Goal: Find specific page/section: Find specific page/section

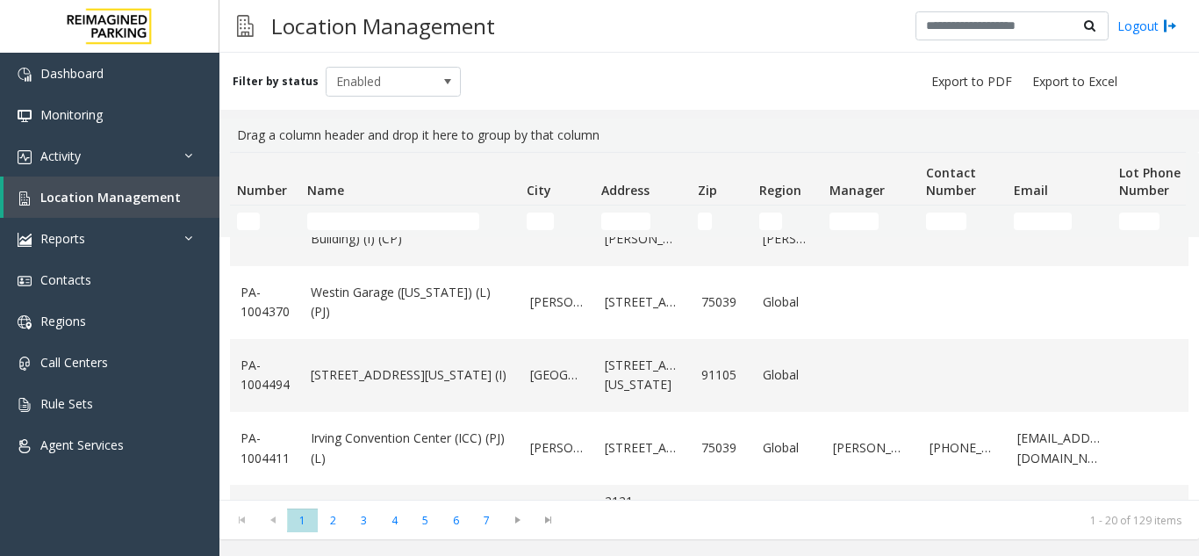
scroll to position [1213, 0]
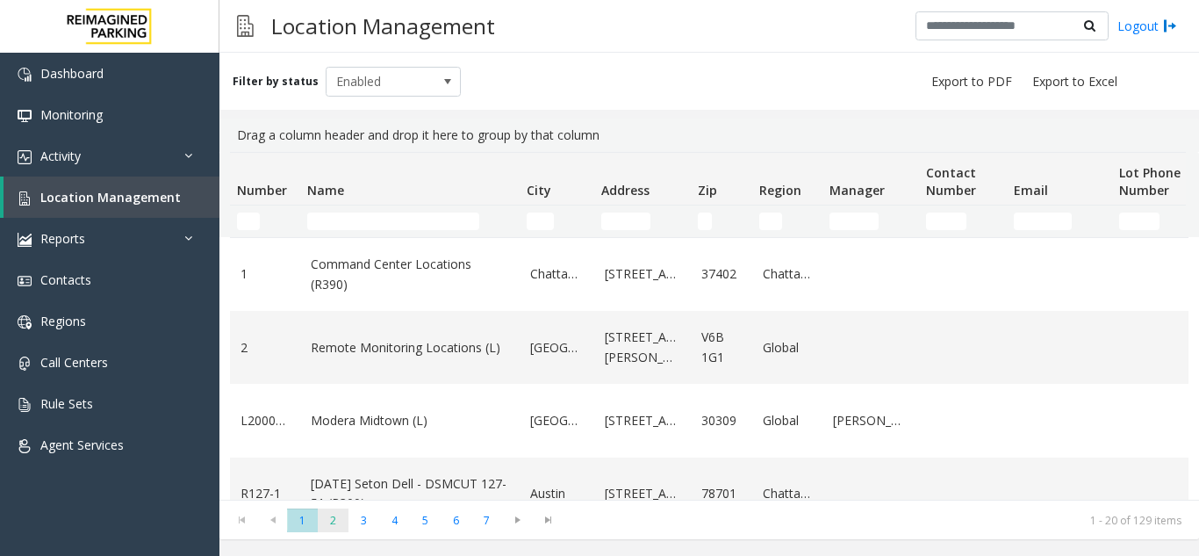
scroll to position [1213, 0]
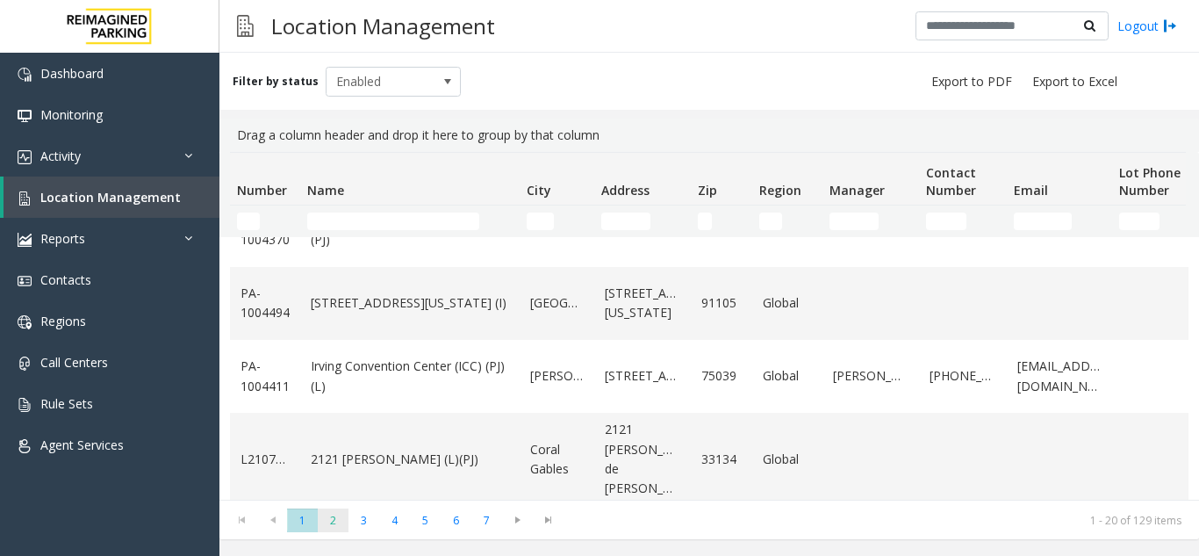
click at [335, 522] on span "2" at bounding box center [333, 520] width 31 height 24
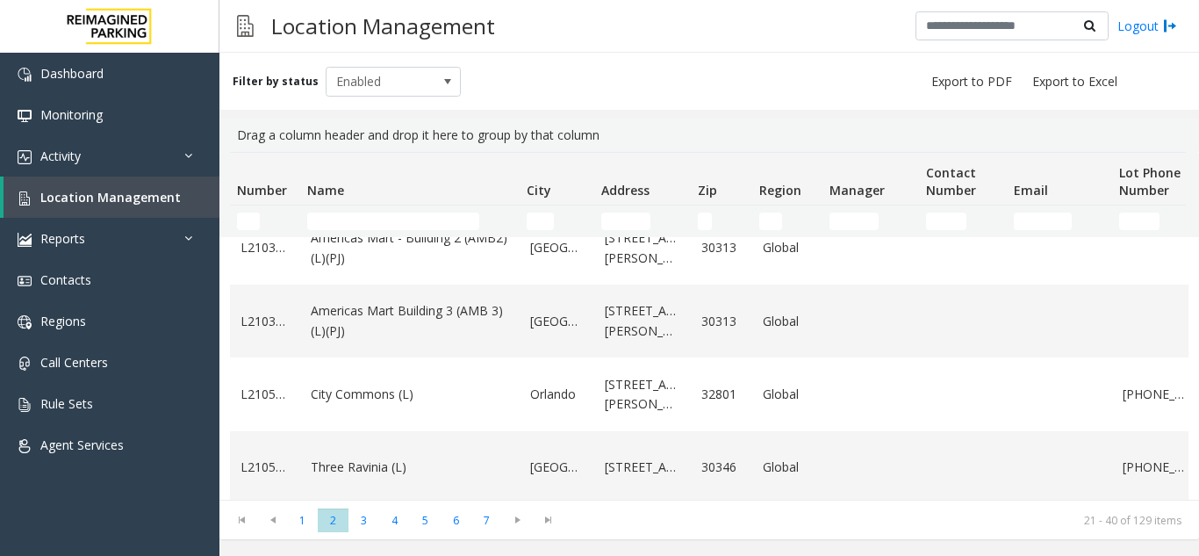
scroll to position [790, 0]
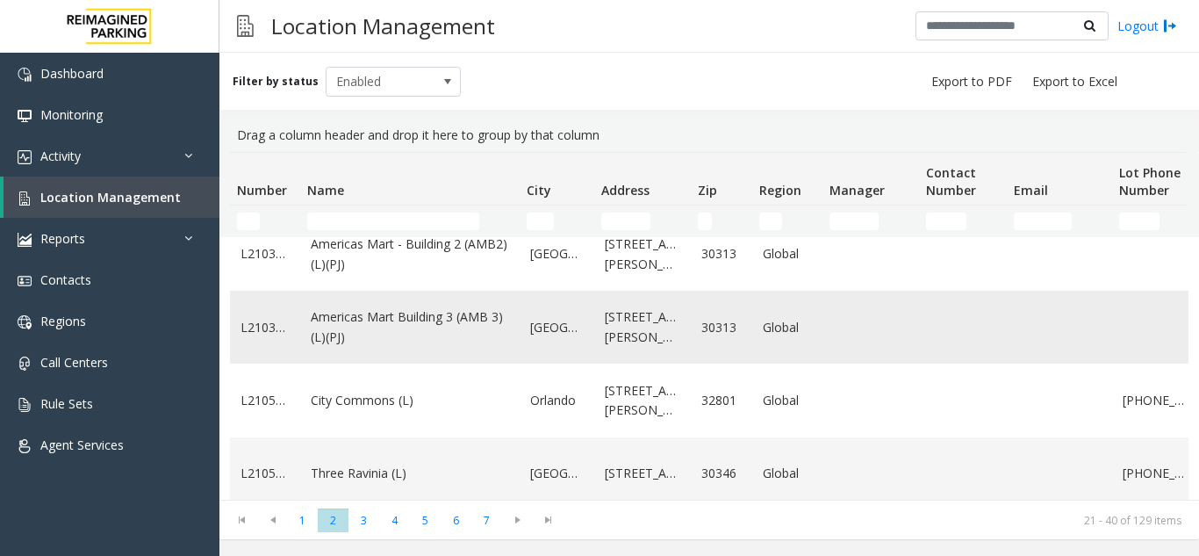
click at [502, 335] on link "Americas Mart Building 3 (AMB 3) (L)(PJ)" at bounding box center [410, 327] width 198 height 40
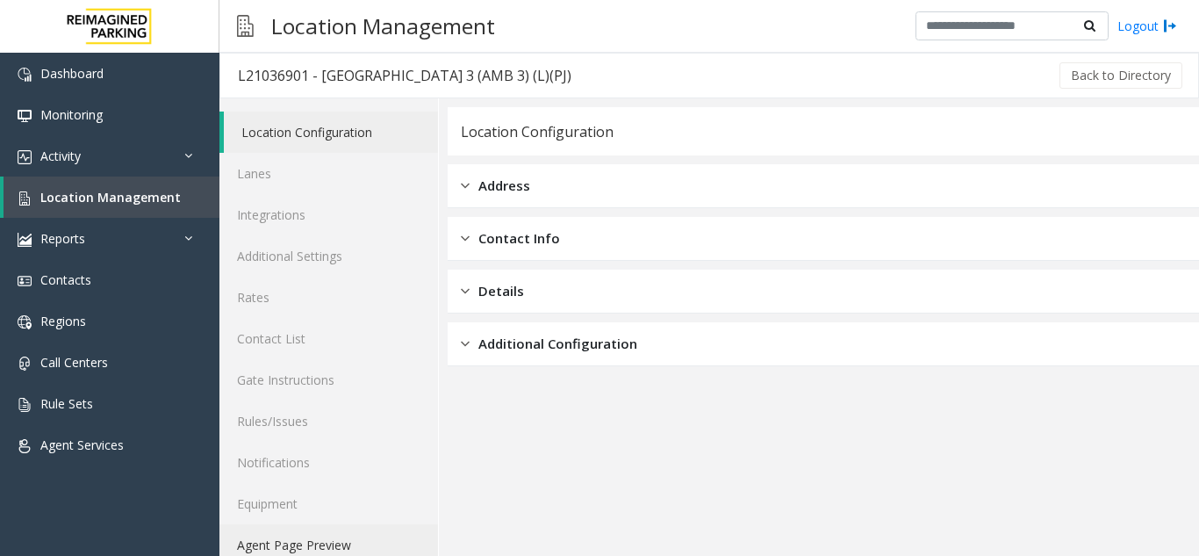
click at [356, 542] on link "Agent Page Preview" at bounding box center [329, 544] width 219 height 41
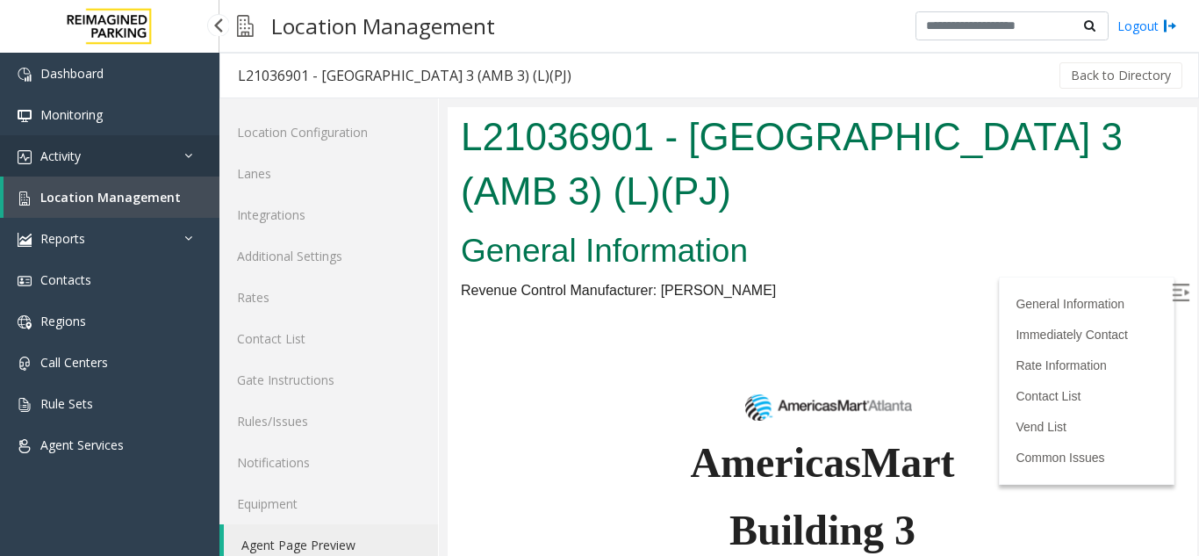
drag, startPoint x: 0, startPoint y: 0, endPoint x: 100, endPoint y: 162, distance: 190.1
click at [100, 162] on link "Activity" at bounding box center [110, 155] width 220 height 41
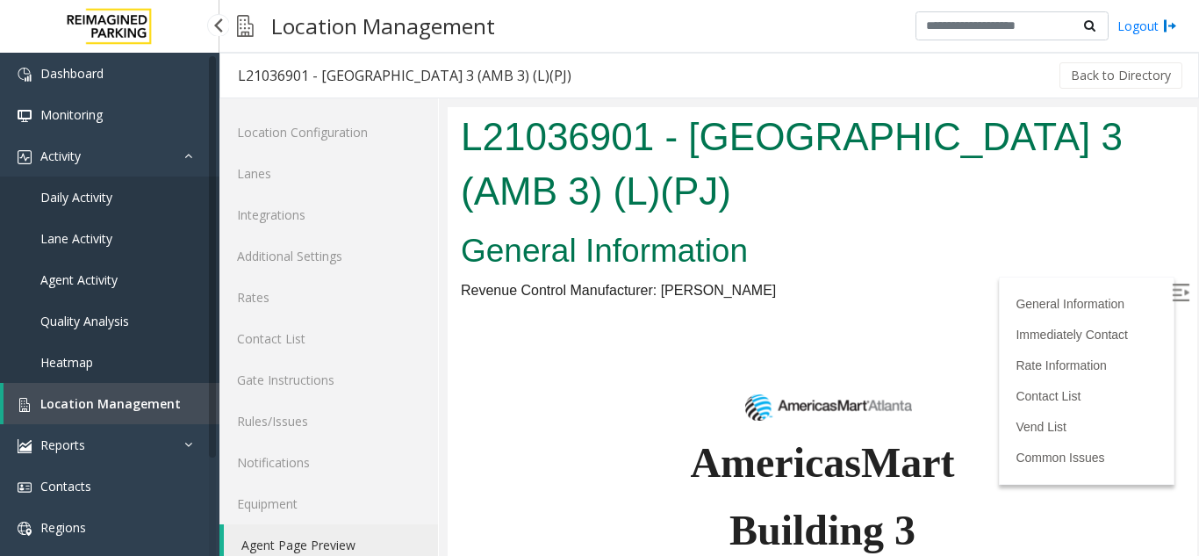
click at [90, 289] on link "Agent Activity" at bounding box center [110, 279] width 220 height 41
click at [90, 280] on span "Agent Activity" at bounding box center [78, 279] width 77 height 17
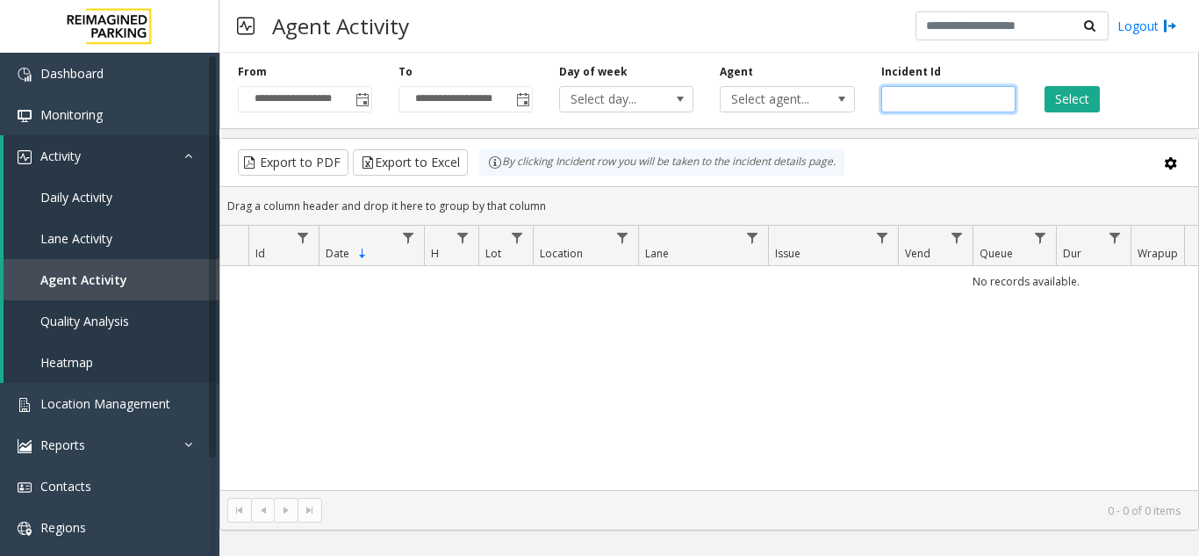
click at [914, 98] on input "number" at bounding box center [949, 99] width 134 height 26
click at [98, 399] on span "Location Management" at bounding box center [105, 403] width 130 height 17
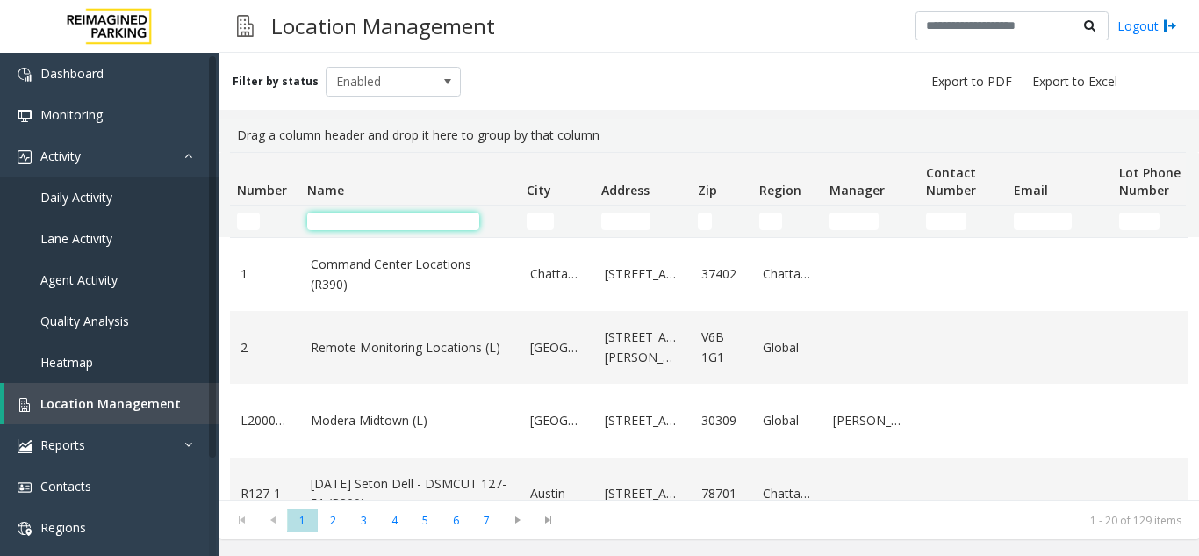
drag, startPoint x: 0, startPoint y: 0, endPoint x: 360, endPoint y: 225, distance: 424.4
click at [360, 225] on input "Name Filter" at bounding box center [393, 221] width 172 height 18
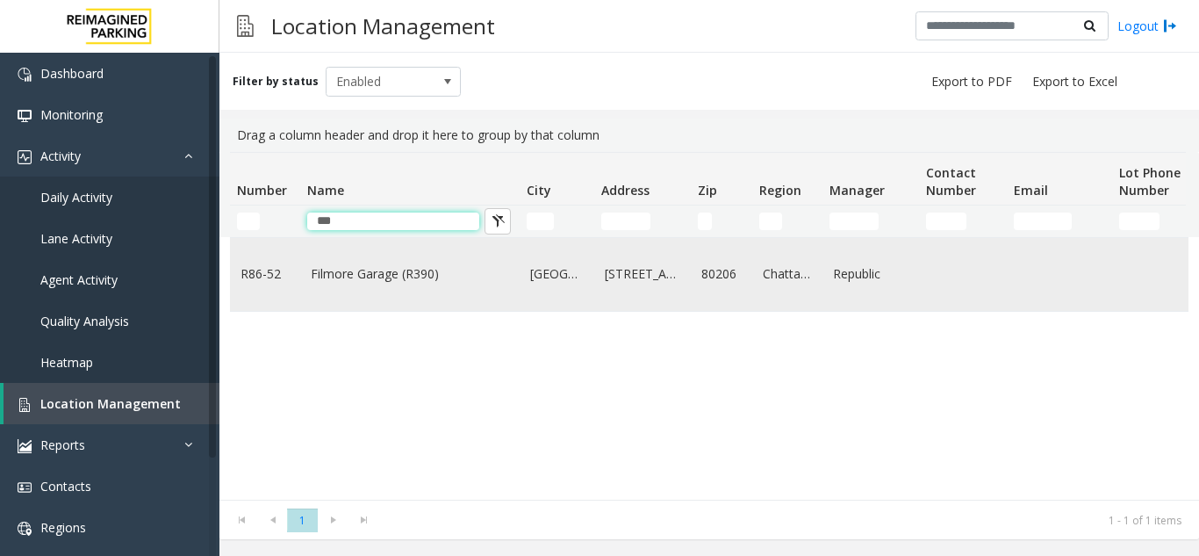
type input "***"
click at [385, 275] on link "Filmore Garage (R390)" at bounding box center [410, 273] width 198 height 19
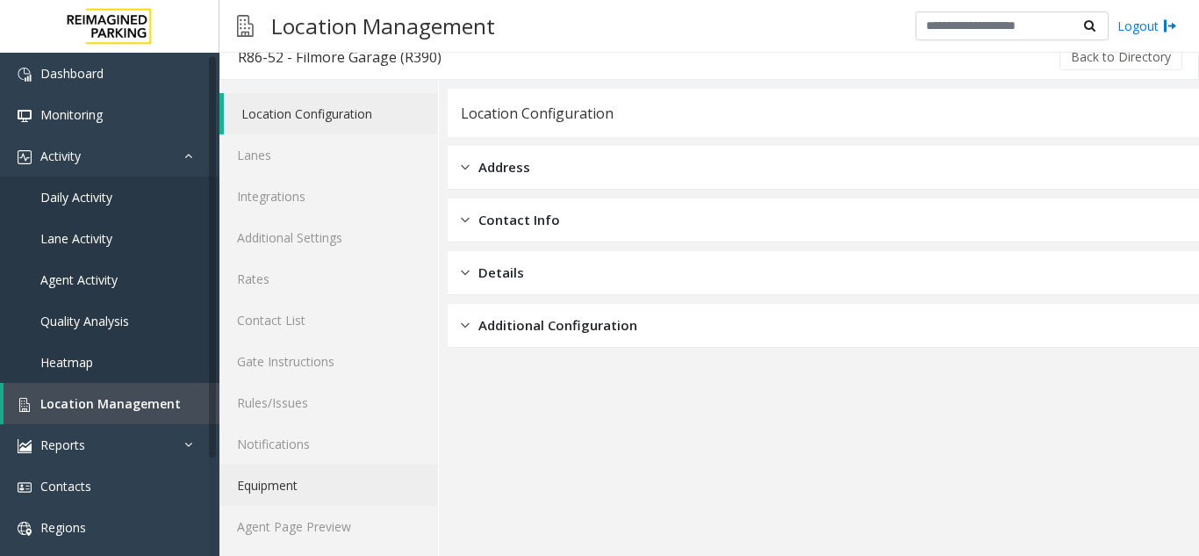
scroll to position [23, 0]
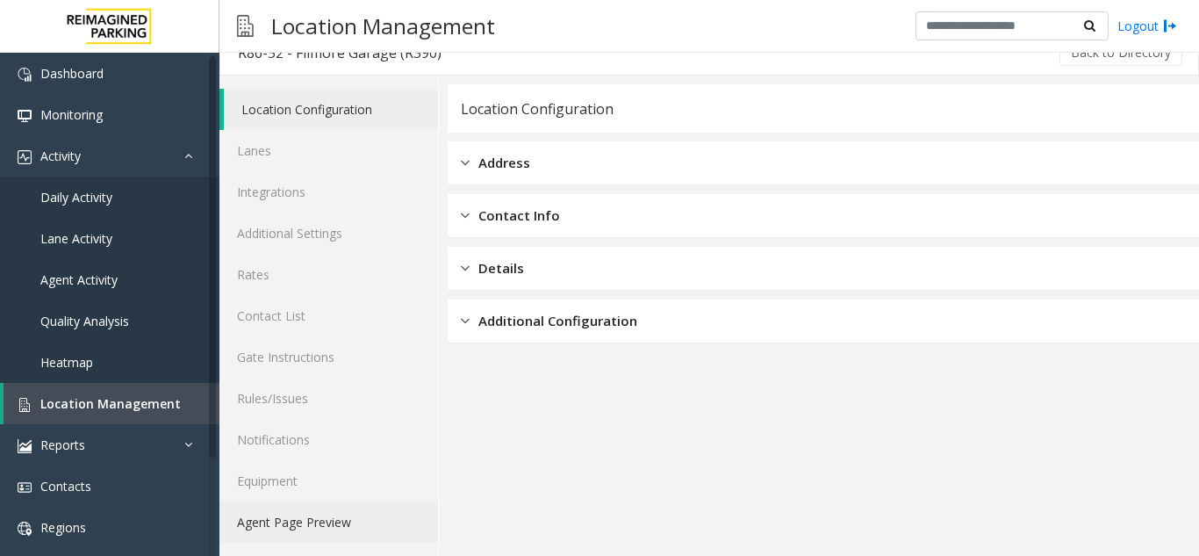
click at [316, 516] on link "Agent Page Preview" at bounding box center [329, 521] width 219 height 41
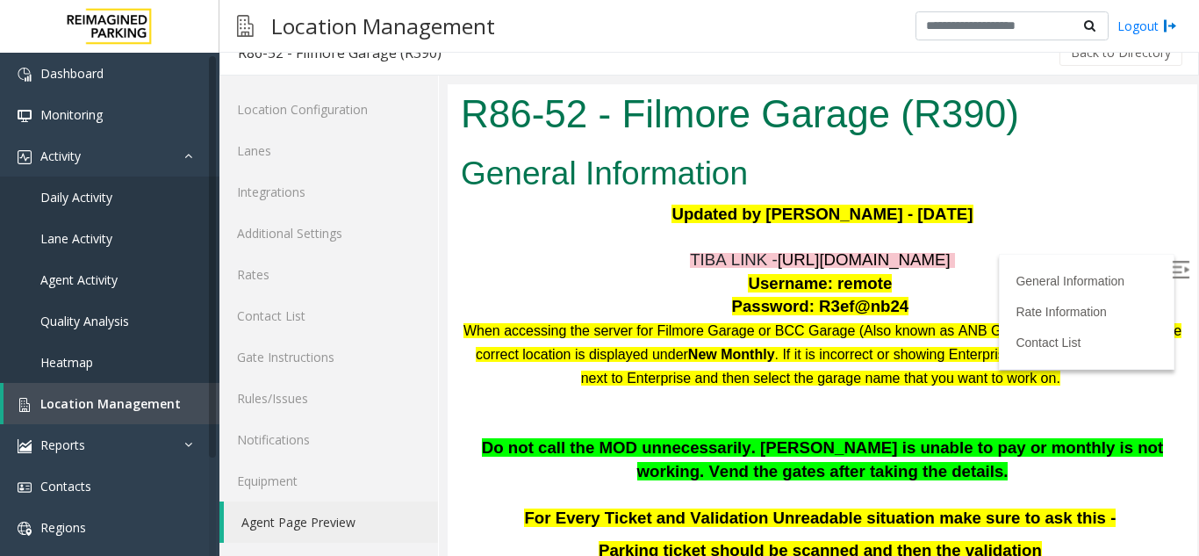
click at [1129, 232] on p at bounding box center [822, 237] width 723 height 23
click at [1172, 275] on img at bounding box center [1181, 270] width 18 height 18
drag, startPoint x: 821, startPoint y: 283, endPoint x: 873, endPoint y: 284, distance: 51.8
click at [873, 284] on p "Username: remote" at bounding box center [822, 284] width 723 height 24
copy span "remote"
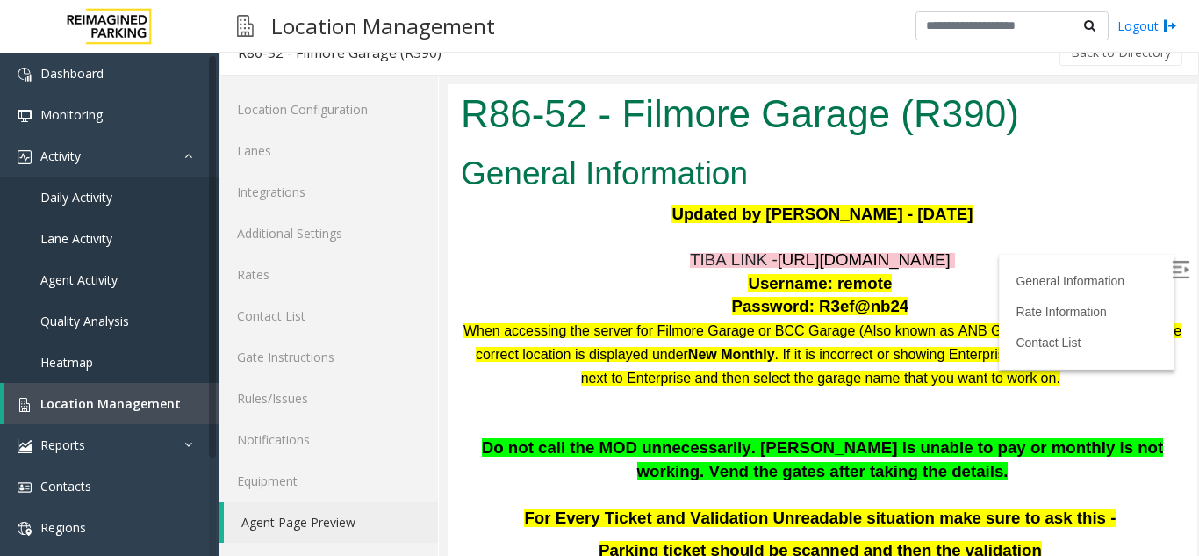
click at [1025, 247] on p at bounding box center [822, 237] width 723 height 23
drag, startPoint x: 804, startPoint y: 305, endPoint x: 887, endPoint y: 309, distance: 82.7
click at [887, 309] on p "Password: R3ef@nb24" at bounding box center [822, 307] width 723 height 24
copy p "R3ef@nb24"
click at [932, 311] on p "Password: R3ef@nb24" at bounding box center [822, 307] width 723 height 24
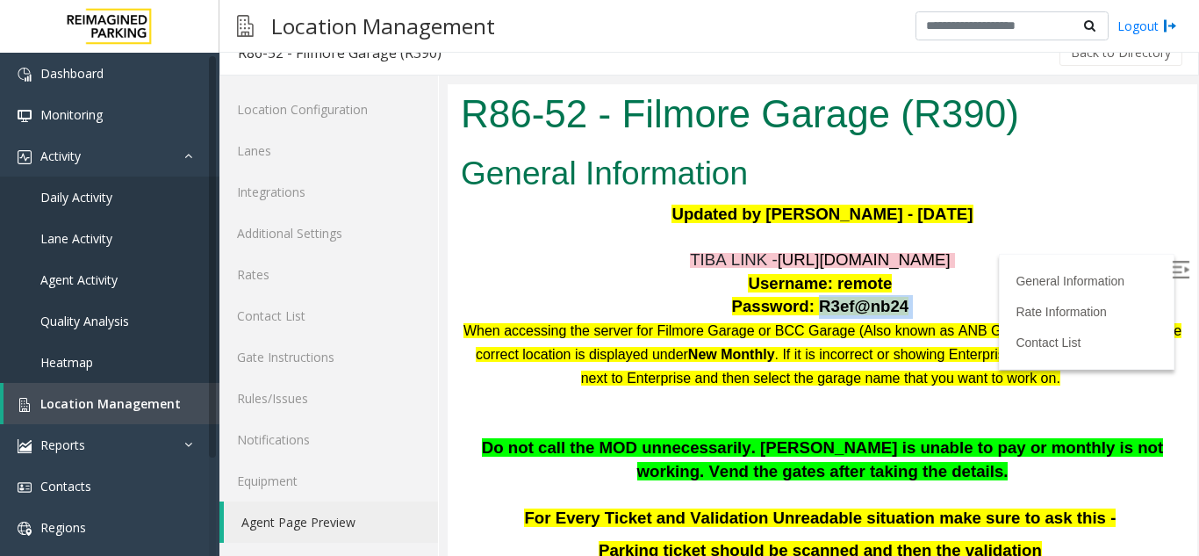
drag, startPoint x: 925, startPoint y: 311, endPoint x: 806, endPoint y: 310, distance: 119.4
click at [806, 310] on p "Password: R3ef@nb24" at bounding box center [822, 307] width 723 height 24
copy p "R3ef@nb24"
click at [100, 400] on span "Location Management" at bounding box center [110, 403] width 140 height 17
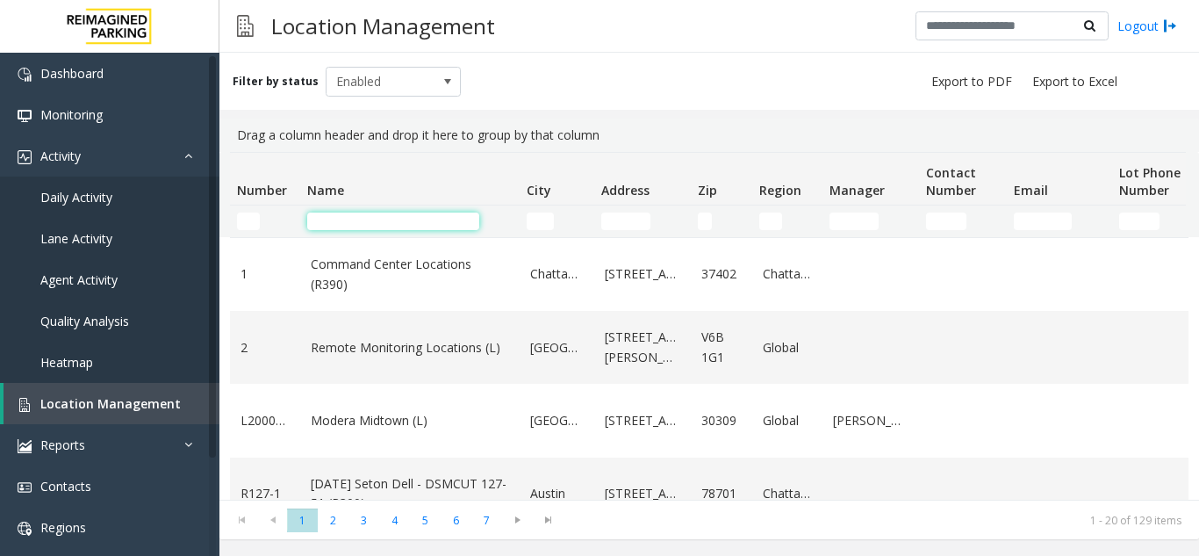
click at [352, 213] on input "Name Filter" at bounding box center [393, 221] width 172 height 18
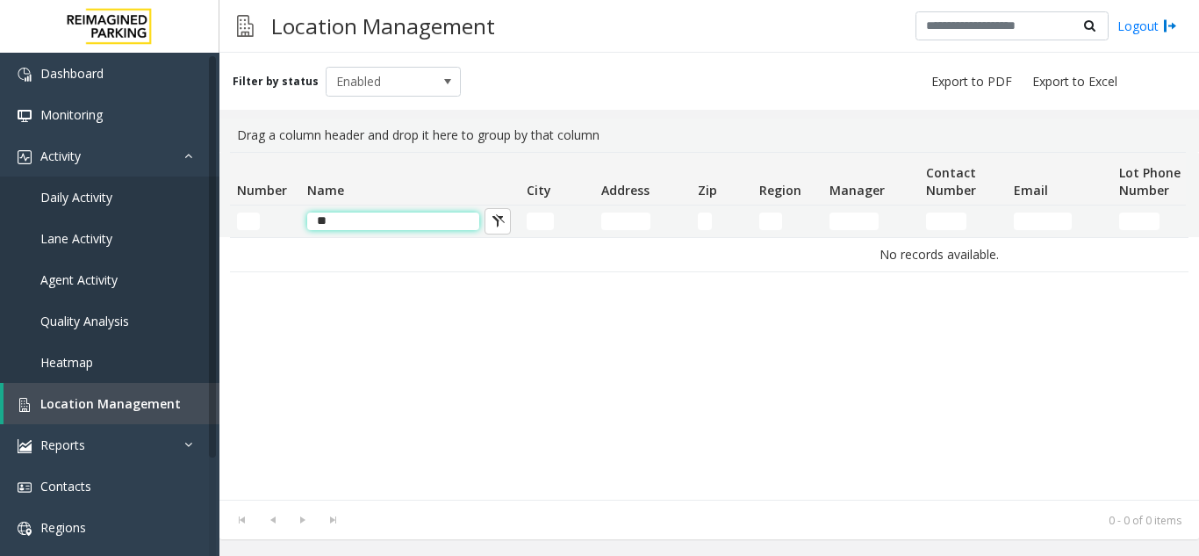
type input "*"
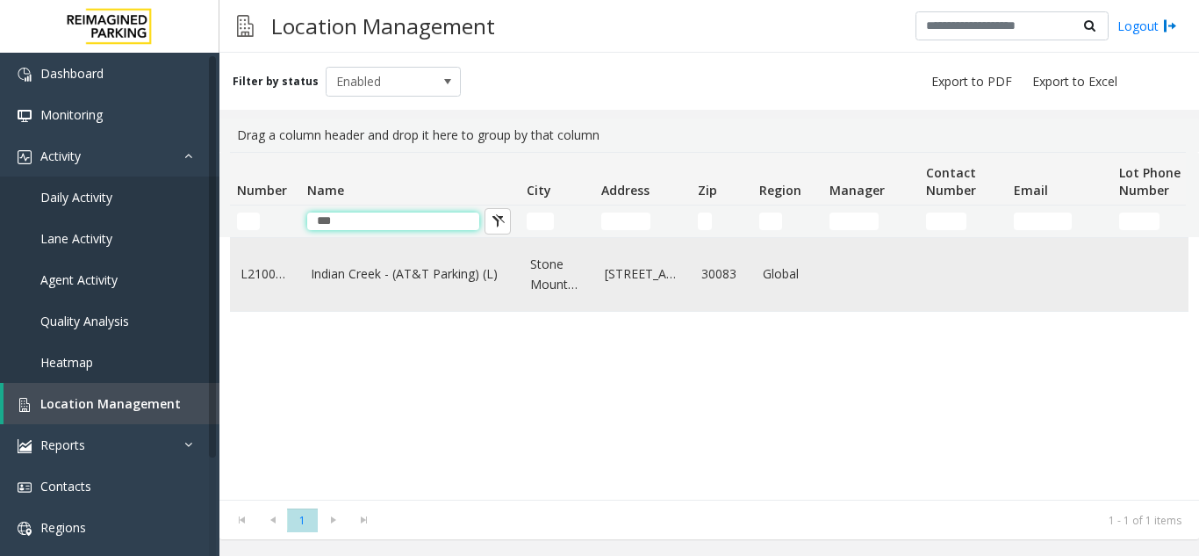
type input "***"
click at [305, 250] on td "Indian Creek - (AT&T Parking) (L)" at bounding box center [410, 274] width 220 height 73
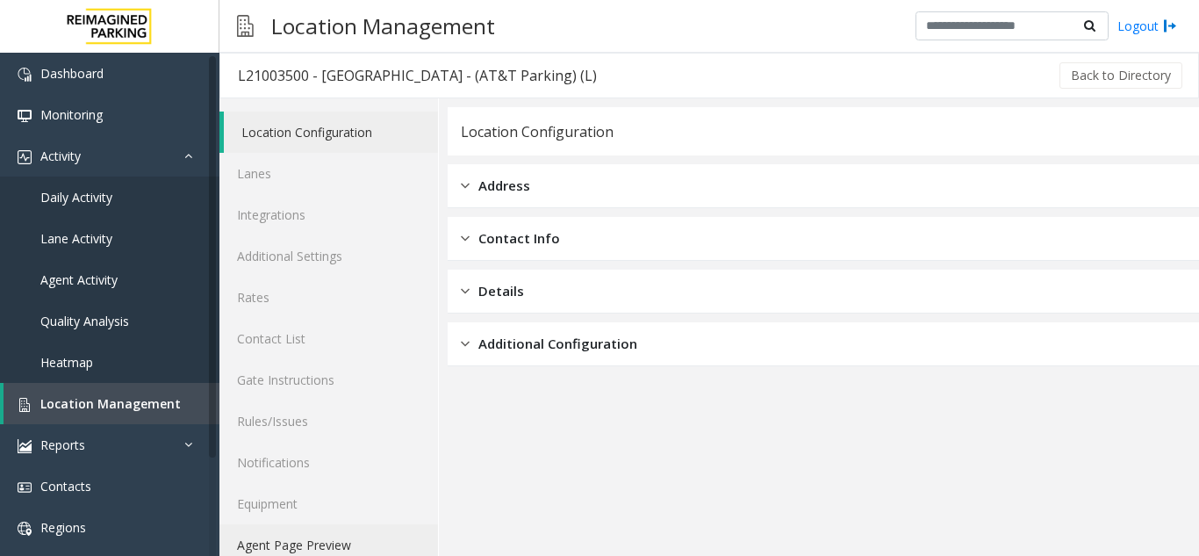
click at [327, 546] on link "Agent Page Preview" at bounding box center [329, 544] width 219 height 41
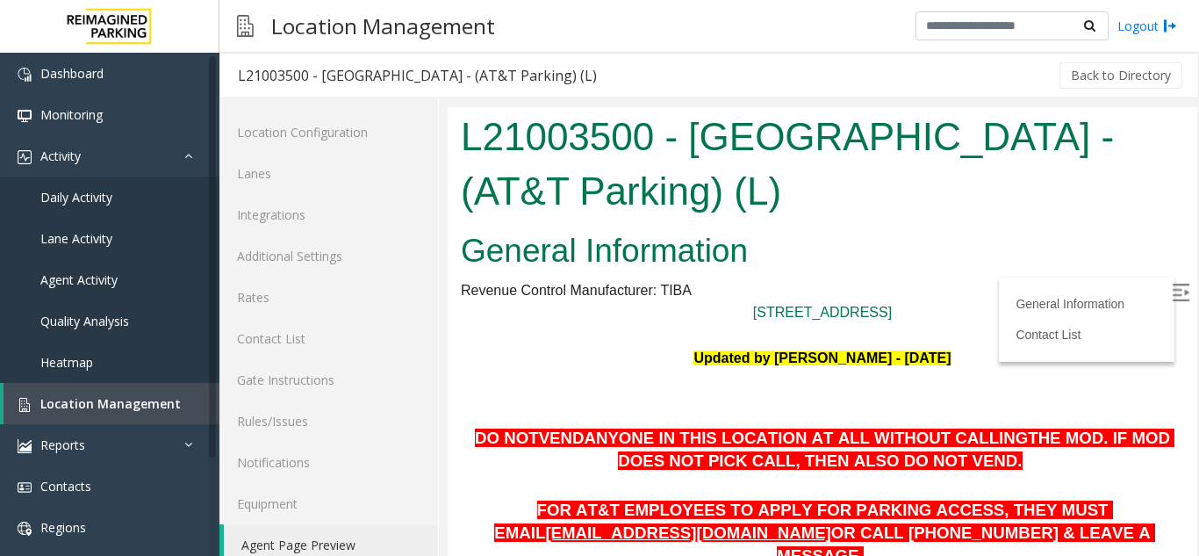
click at [1172, 284] on img at bounding box center [1181, 293] width 18 height 18
click at [126, 400] on span "Location Management" at bounding box center [110, 403] width 140 height 17
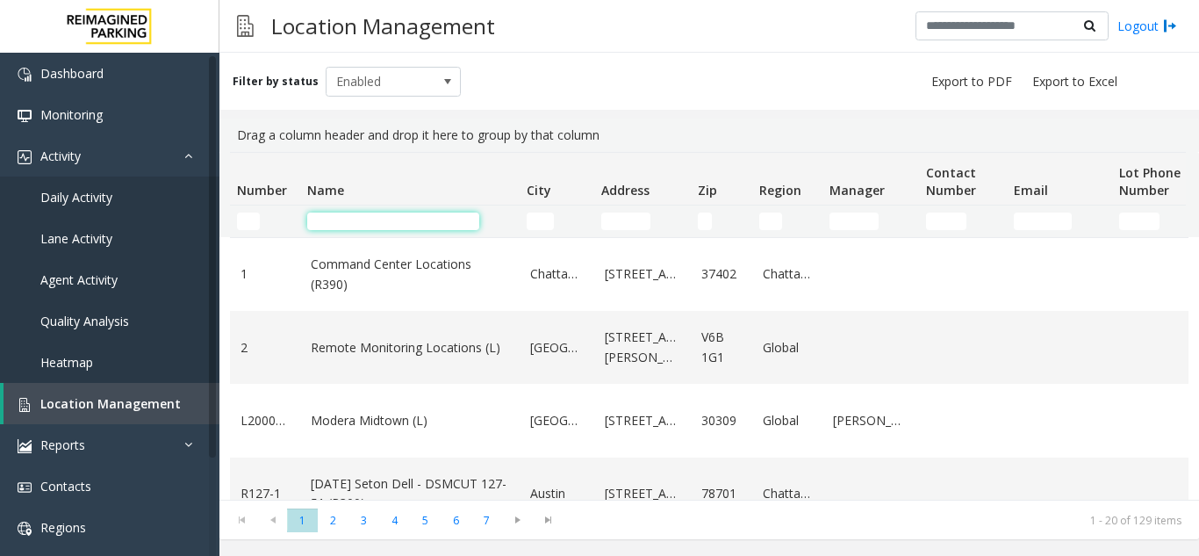
click at [342, 216] on input "Name Filter" at bounding box center [393, 221] width 172 height 18
type input "*"
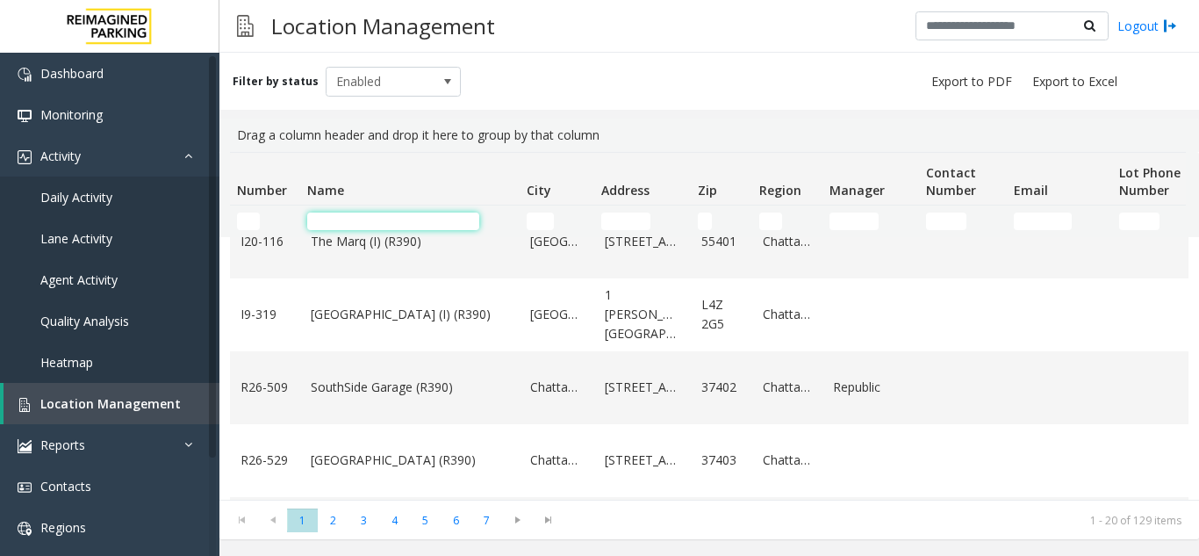
scroll to position [439, 0]
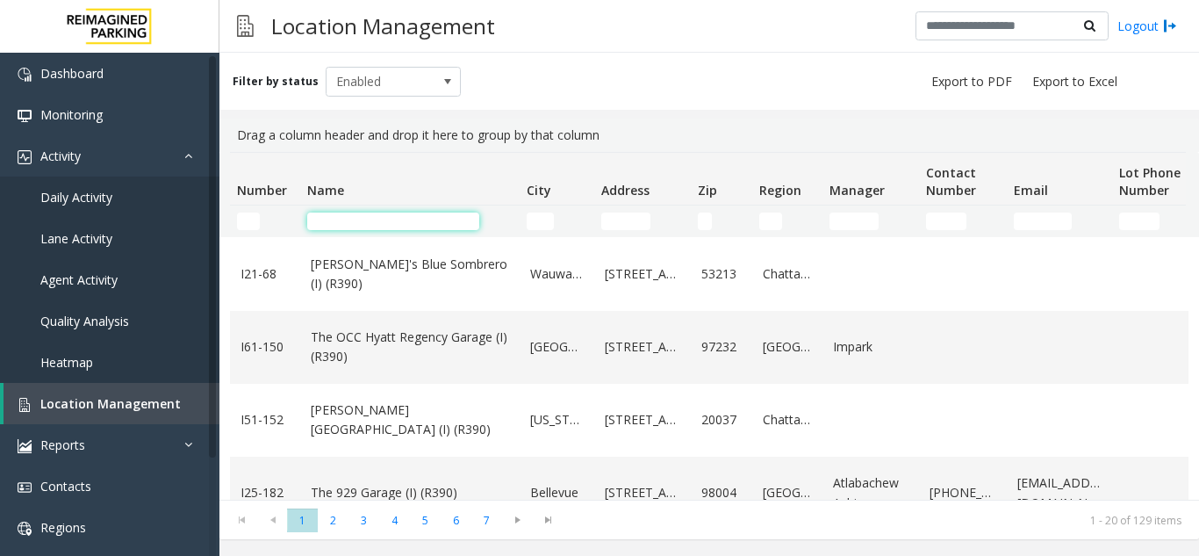
click at [354, 217] on input "Name Filter" at bounding box center [393, 221] width 172 height 18
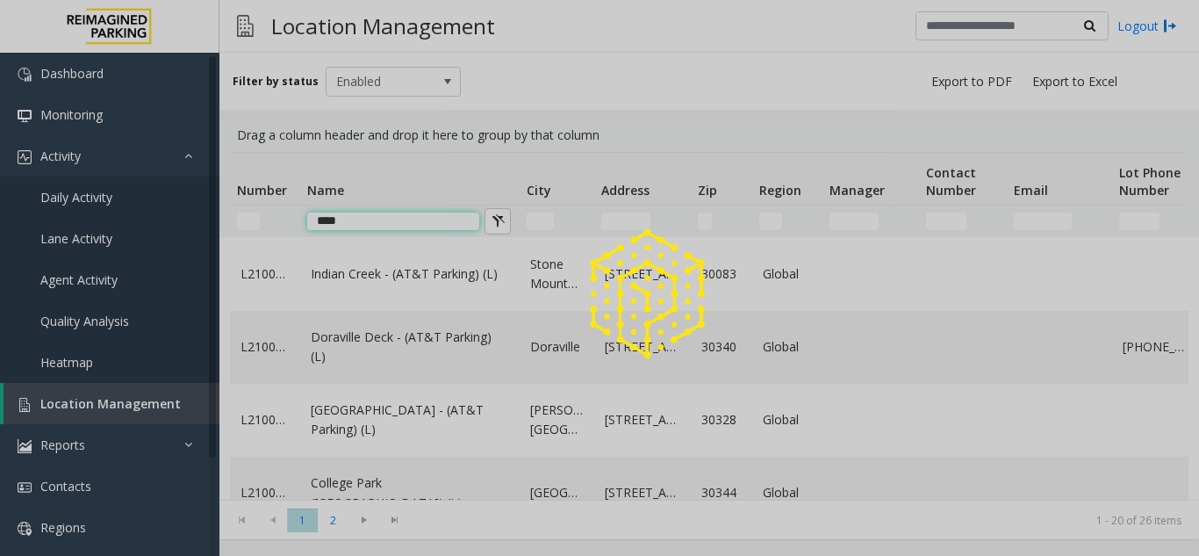
scroll to position [0, 0]
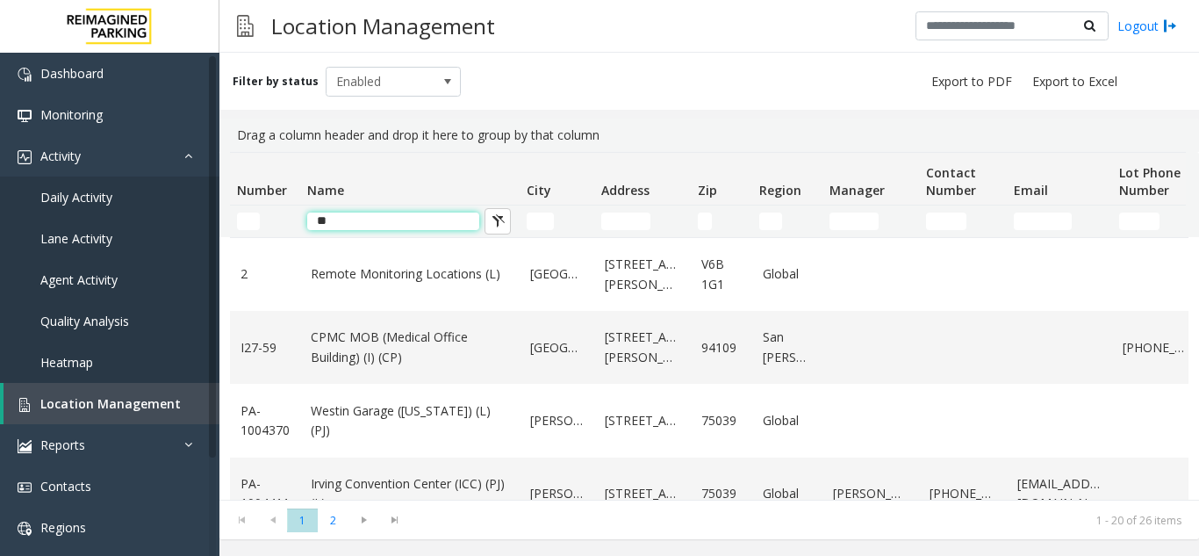
type input "*"
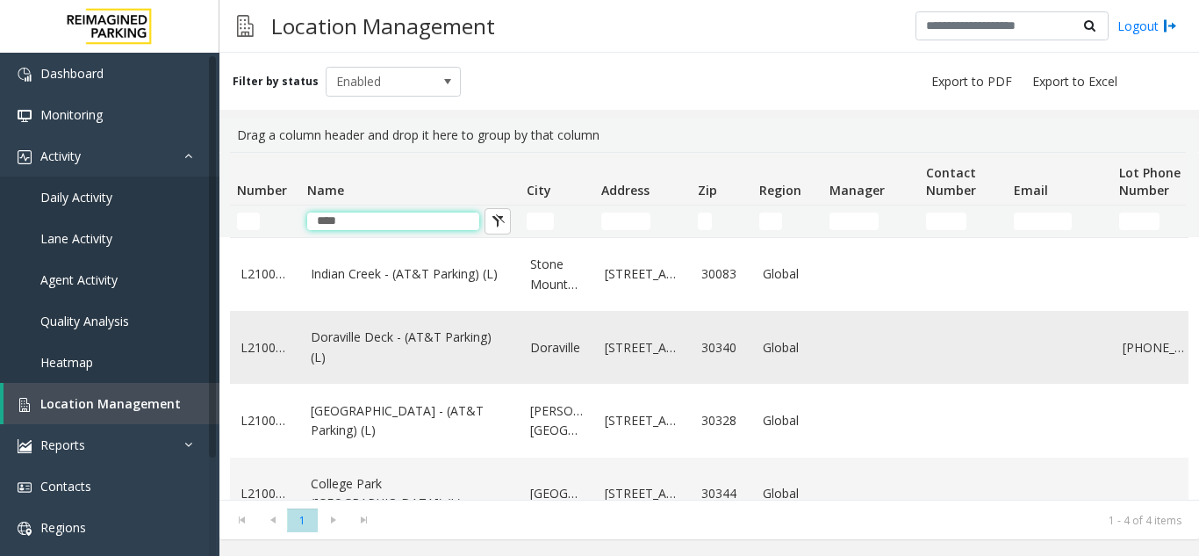
type input "****"
click at [325, 352] on link "Doraville Deck - (AT&T Parking) (L)" at bounding box center [410, 348] width 198 height 40
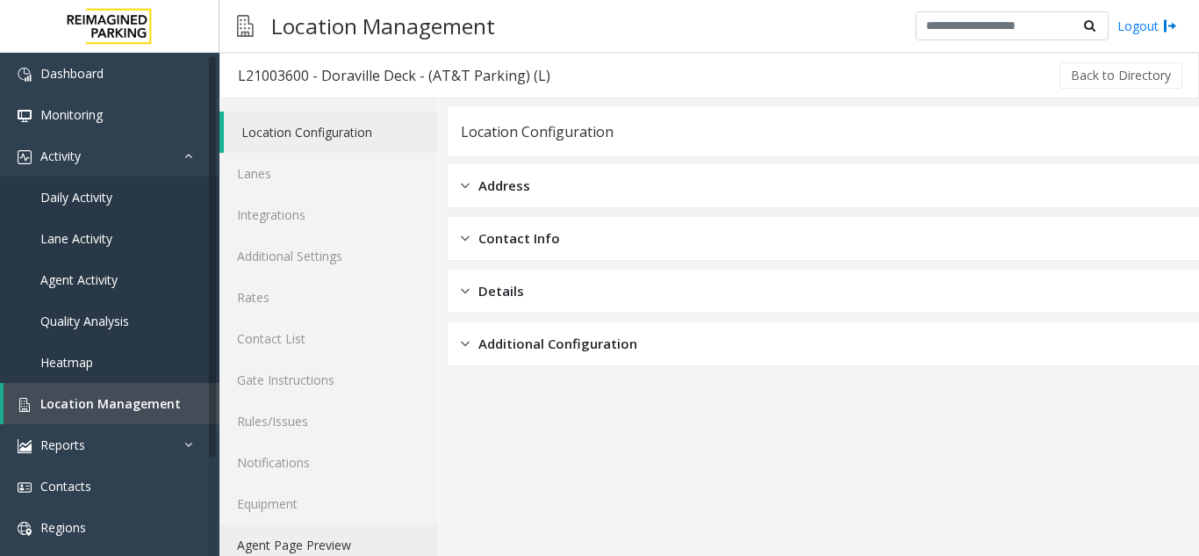
click at [314, 548] on link "Agent Page Preview" at bounding box center [329, 544] width 219 height 41
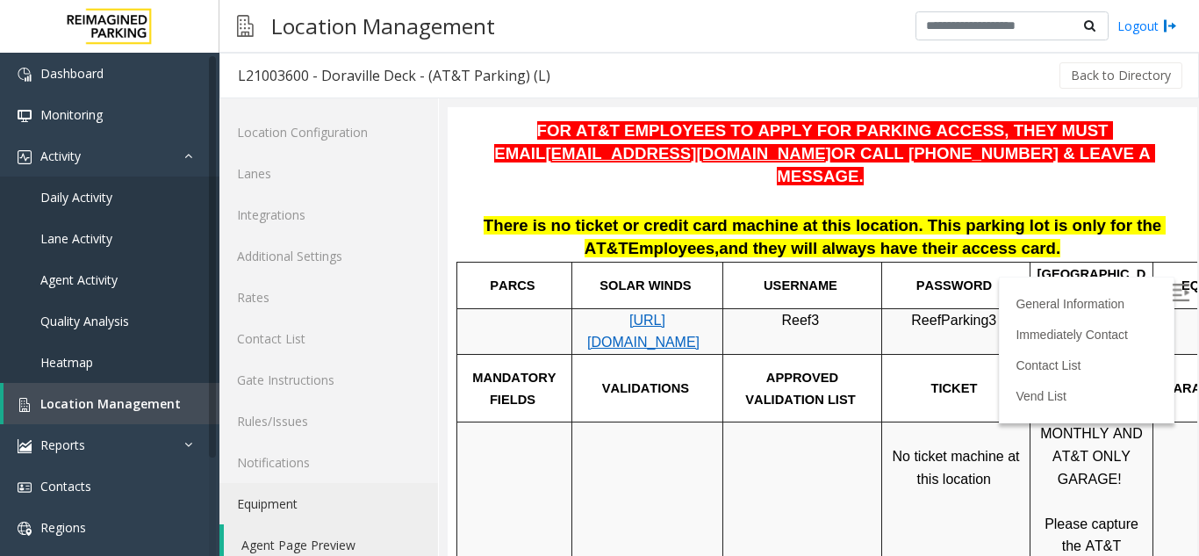
scroll to position [439, 0]
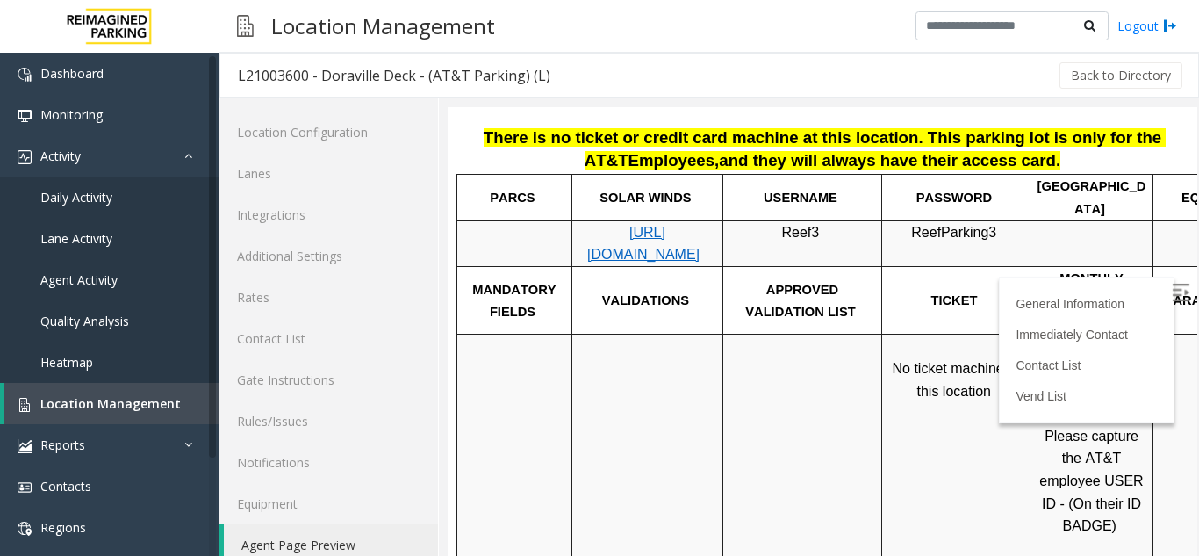
click at [1170, 298] on label at bounding box center [1183, 295] width 26 height 26
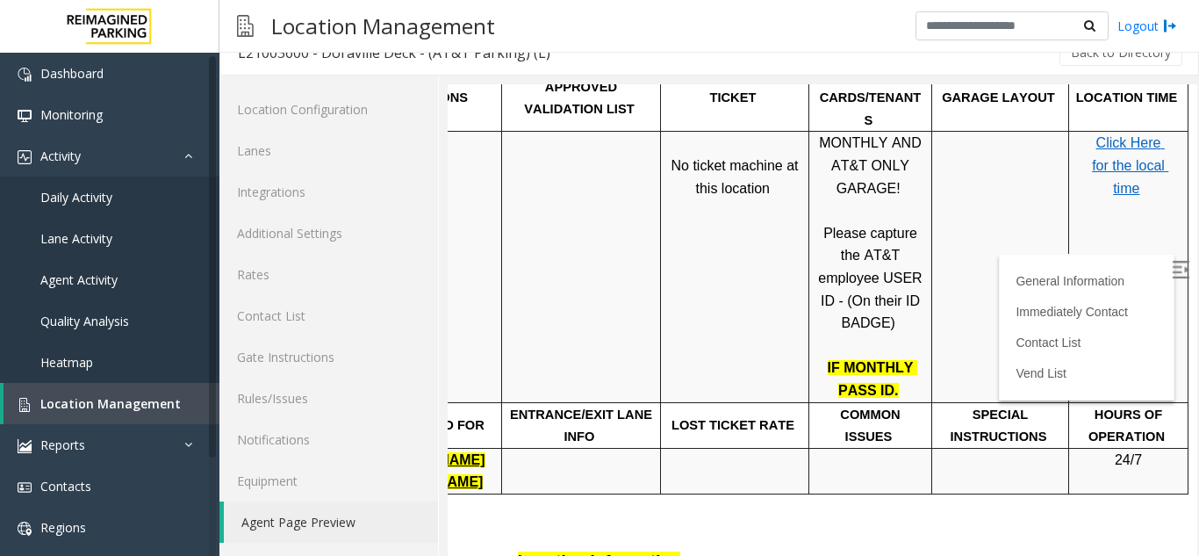
scroll to position [621, 248]
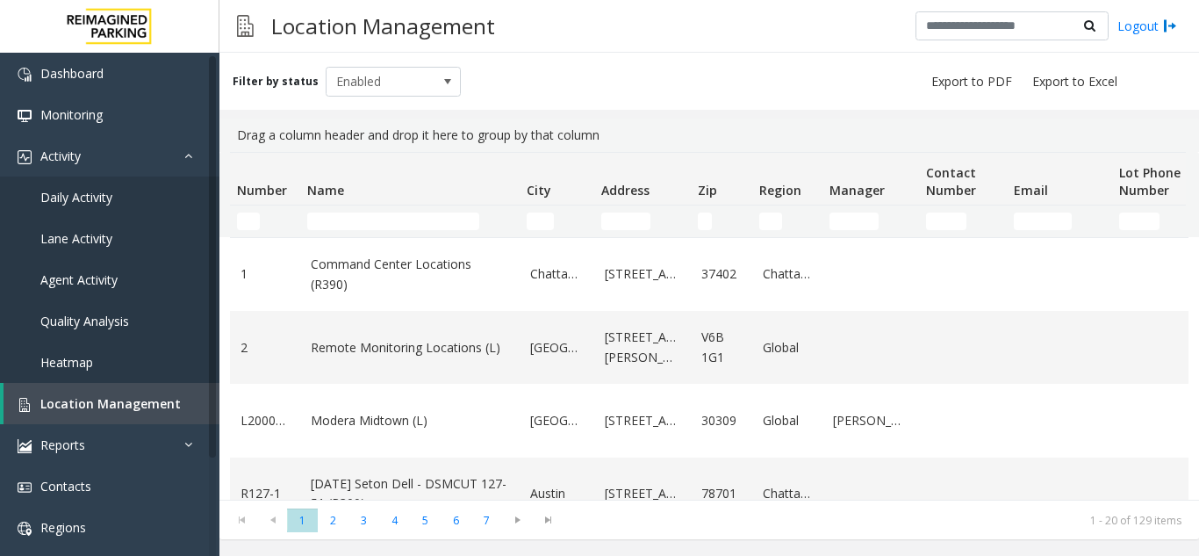
click at [391, 230] on td "Name Filter" at bounding box center [410, 221] width 220 height 32
click at [391, 227] on input "Name Filter" at bounding box center [393, 221] width 172 height 18
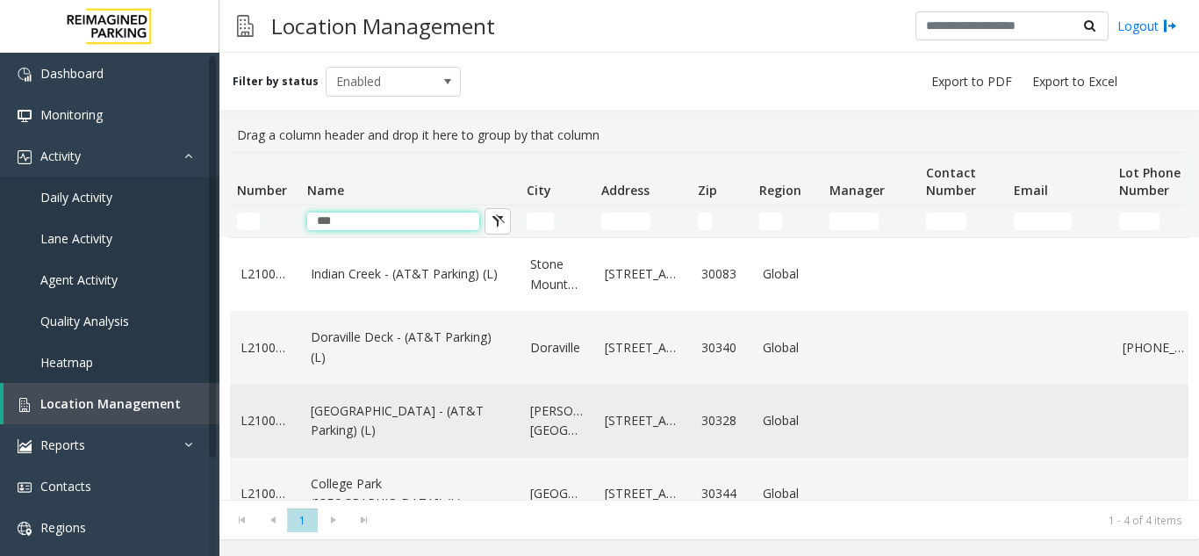
type input "***"
click at [361, 427] on link "North Springs - (AT&T Parking) (L)" at bounding box center [410, 421] width 198 height 40
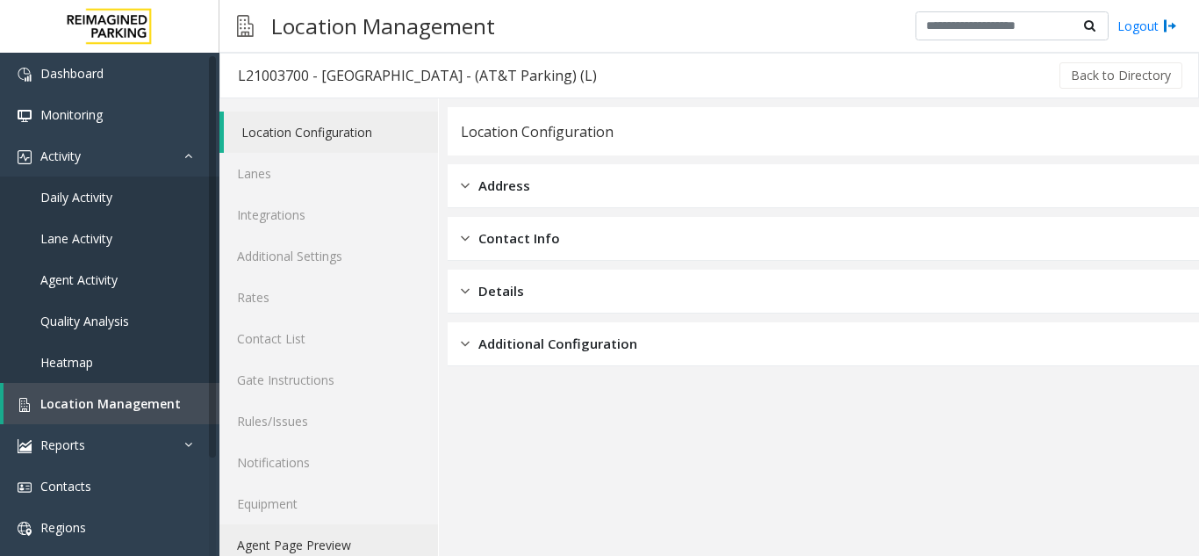
click at [313, 547] on link "Agent Page Preview" at bounding box center [329, 544] width 219 height 41
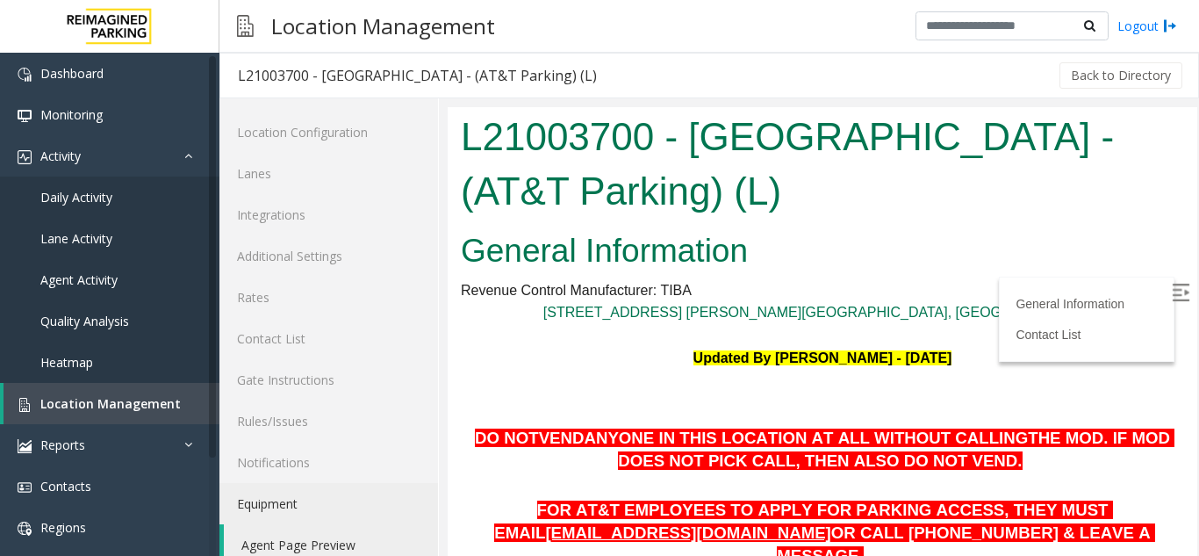
click at [1172, 284] on img at bounding box center [1181, 293] width 18 height 18
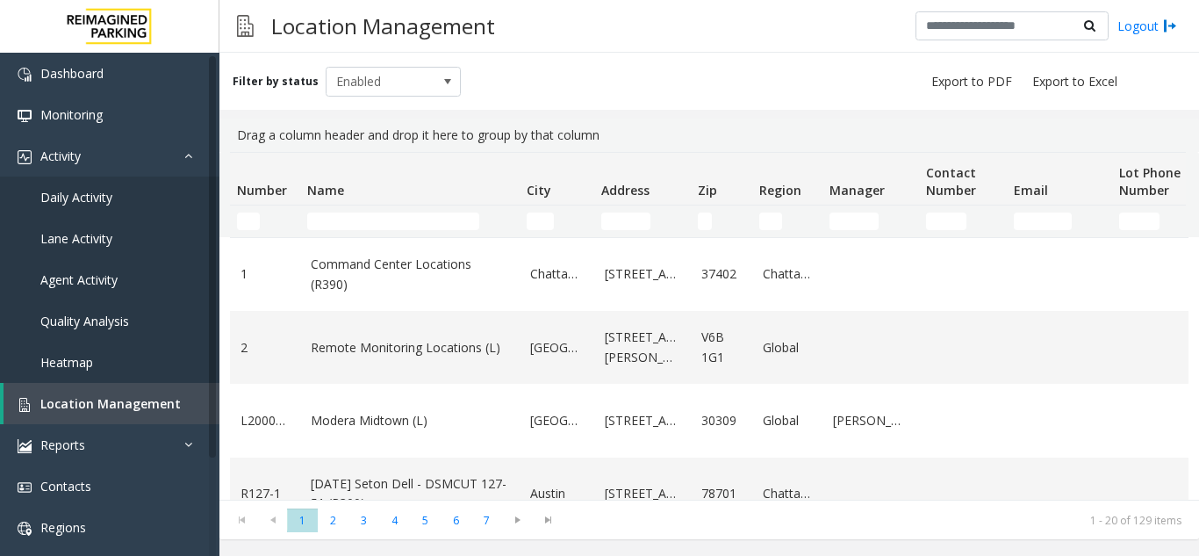
click at [405, 212] on td "Name Filter" at bounding box center [410, 221] width 220 height 32
click at [386, 226] on input "Name Filter" at bounding box center [393, 221] width 172 height 18
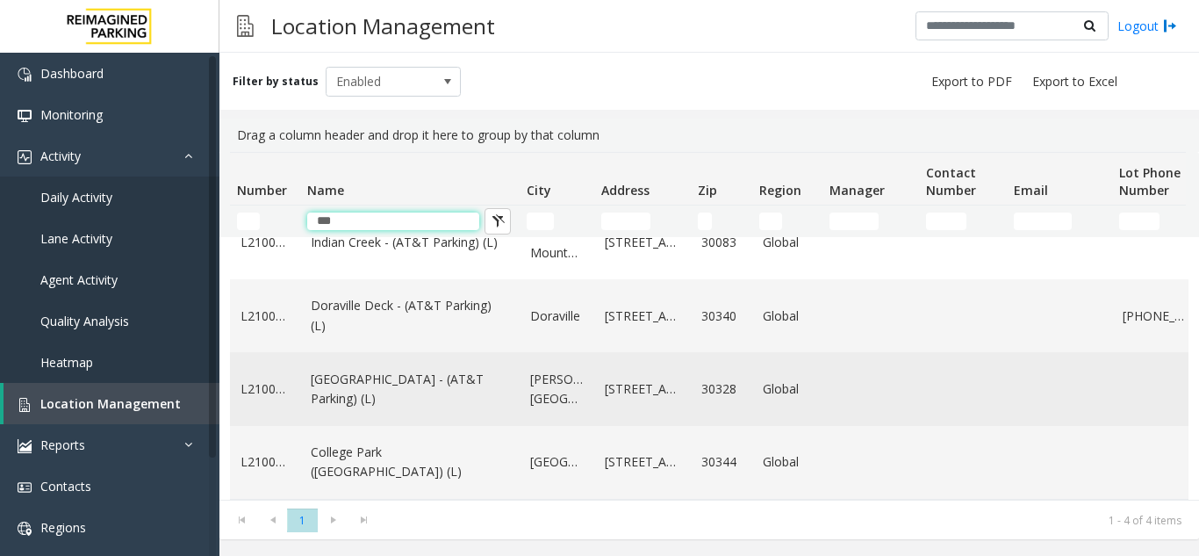
scroll to position [64, 0]
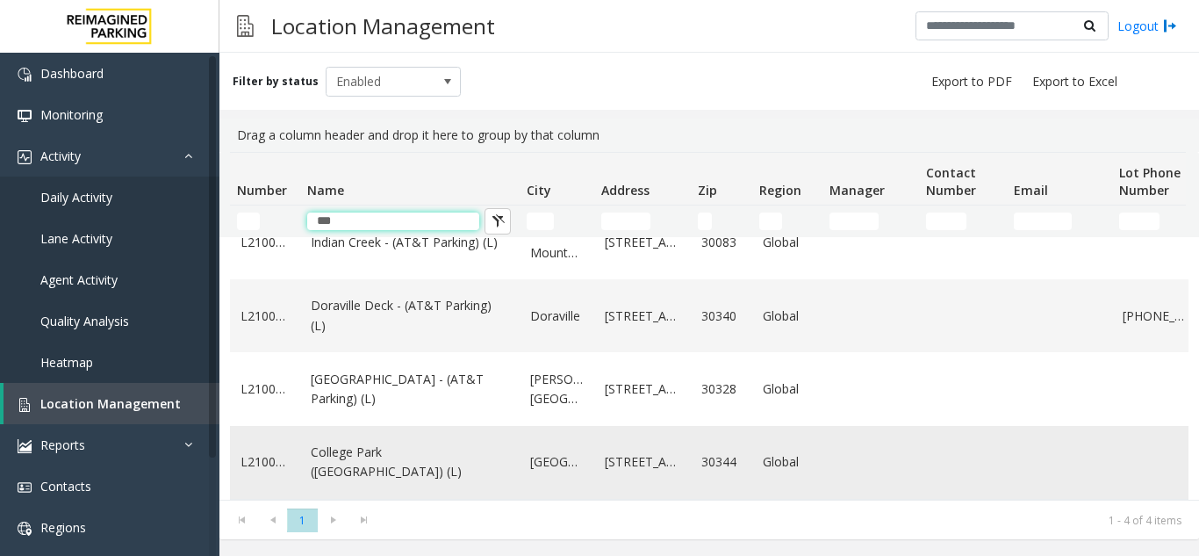
type input "***"
click at [414, 435] on td "College Park (AT&T Parking) (L)" at bounding box center [410, 462] width 220 height 73
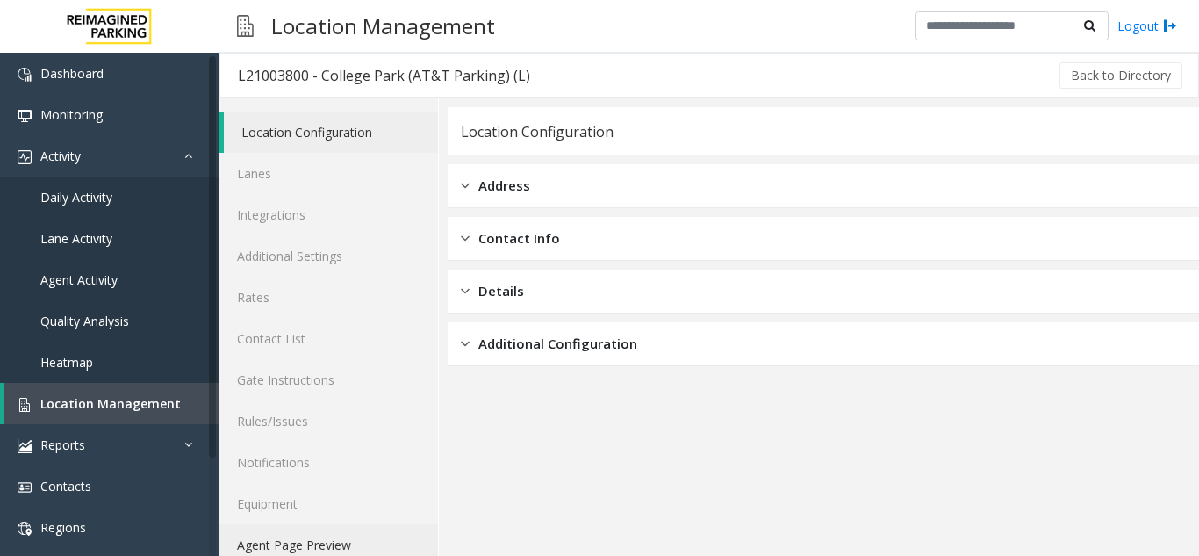
click at [363, 536] on link "Agent Page Preview" at bounding box center [329, 544] width 219 height 41
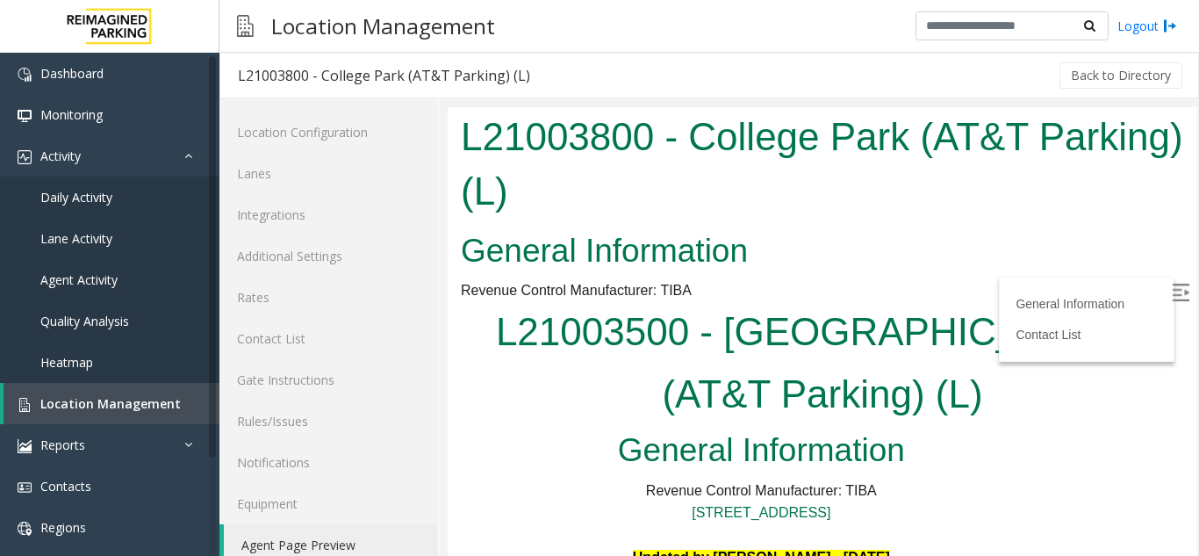
click at [1172, 289] on img at bounding box center [1181, 293] width 18 height 18
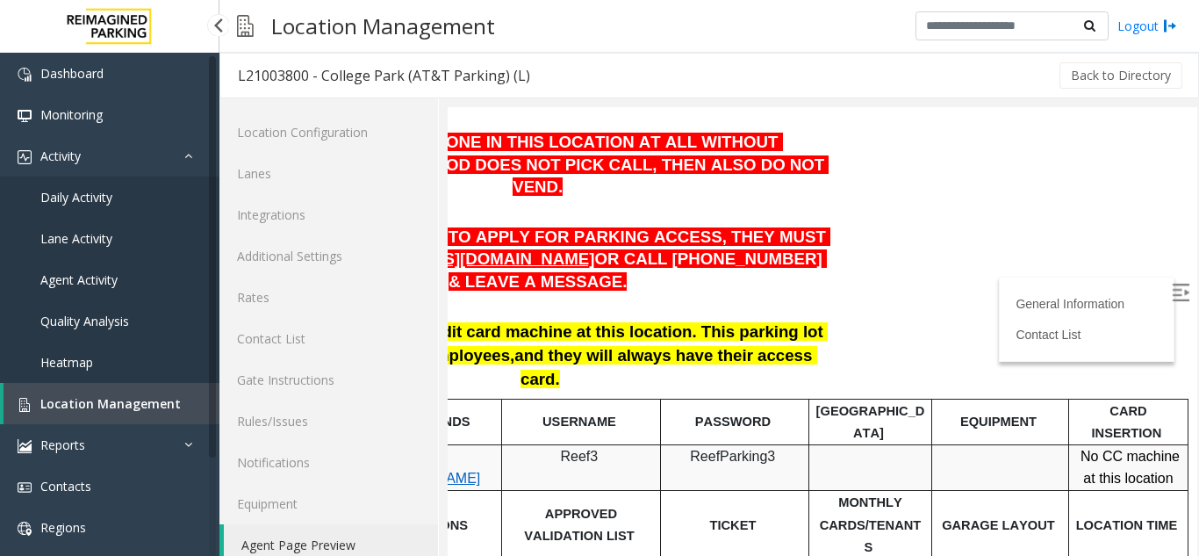
click at [105, 419] on link "Location Management" at bounding box center [112, 403] width 216 height 41
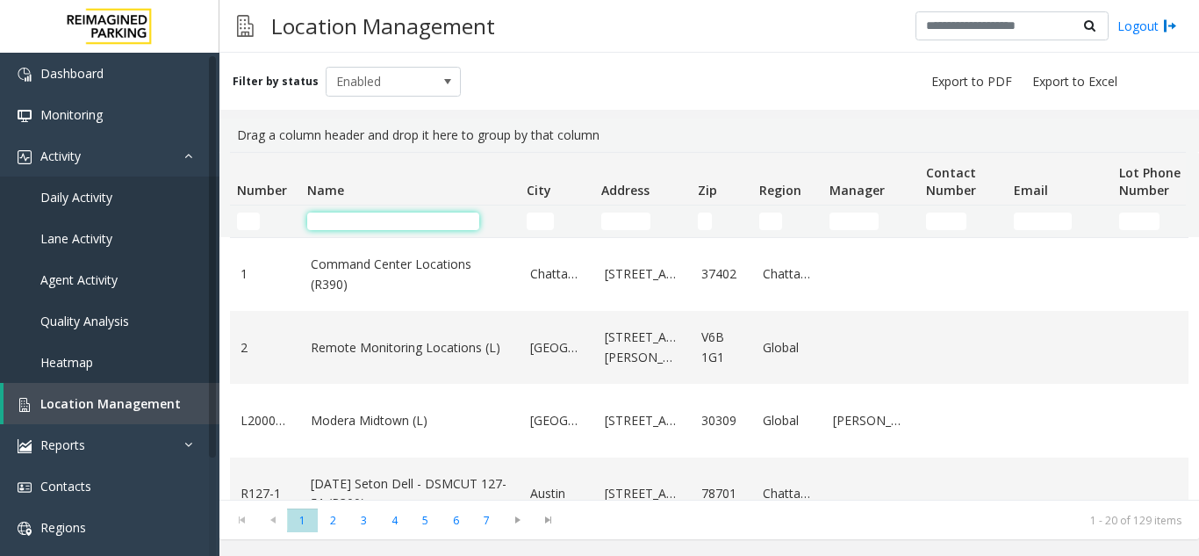
click at [365, 220] on input "Name Filter" at bounding box center [393, 221] width 172 height 18
type input "*"
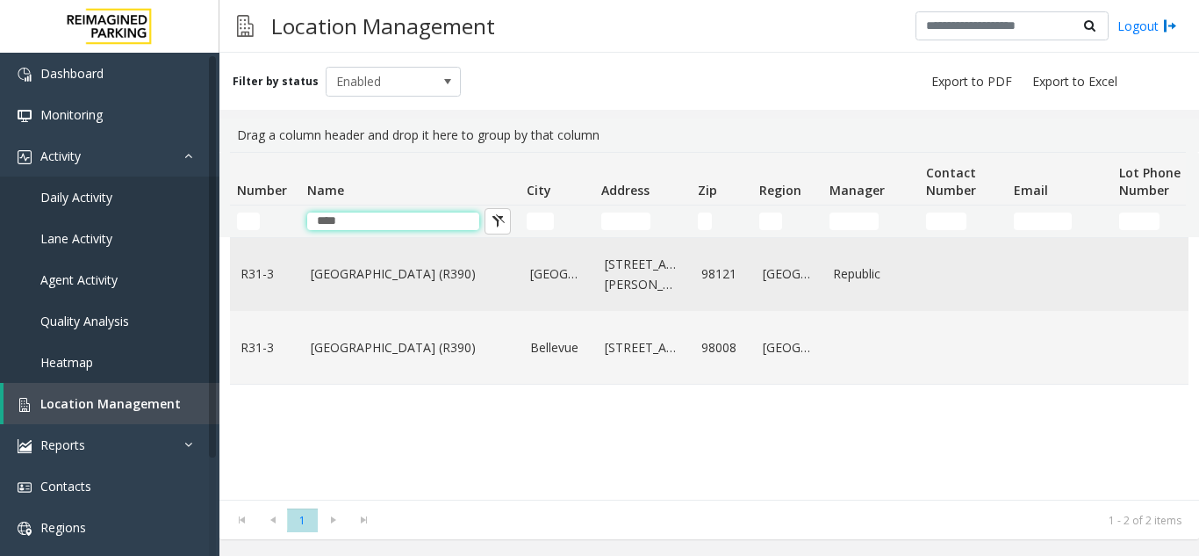
type input "****"
click at [406, 289] on td "Bell Street Garage (R390)" at bounding box center [410, 274] width 220 height 73
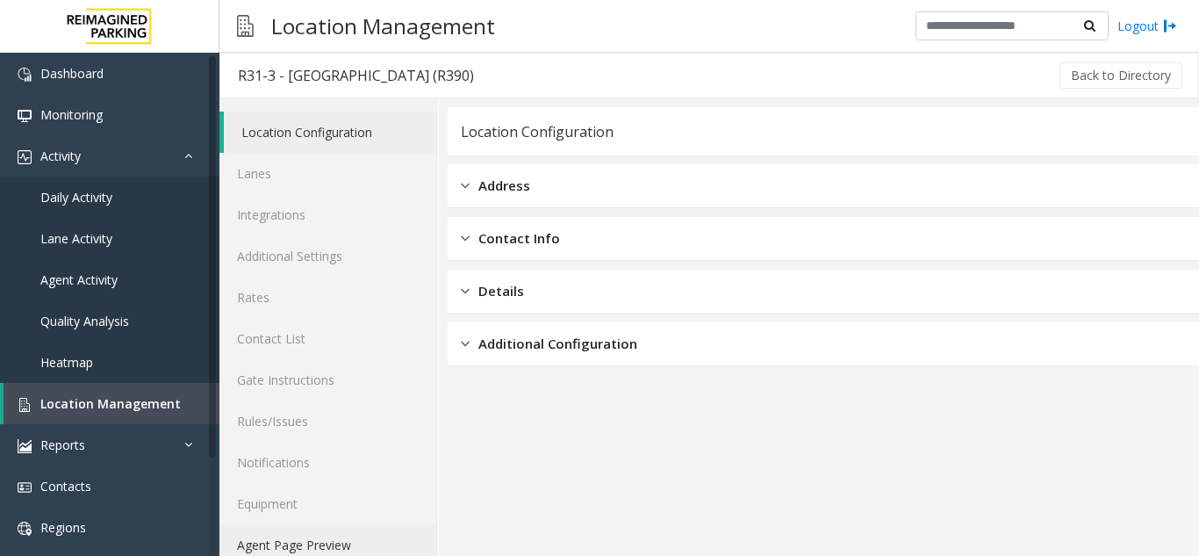
click at [349, 546] on link "Agent Page Preview" at bounding box center [329, 544] width 219 height 41
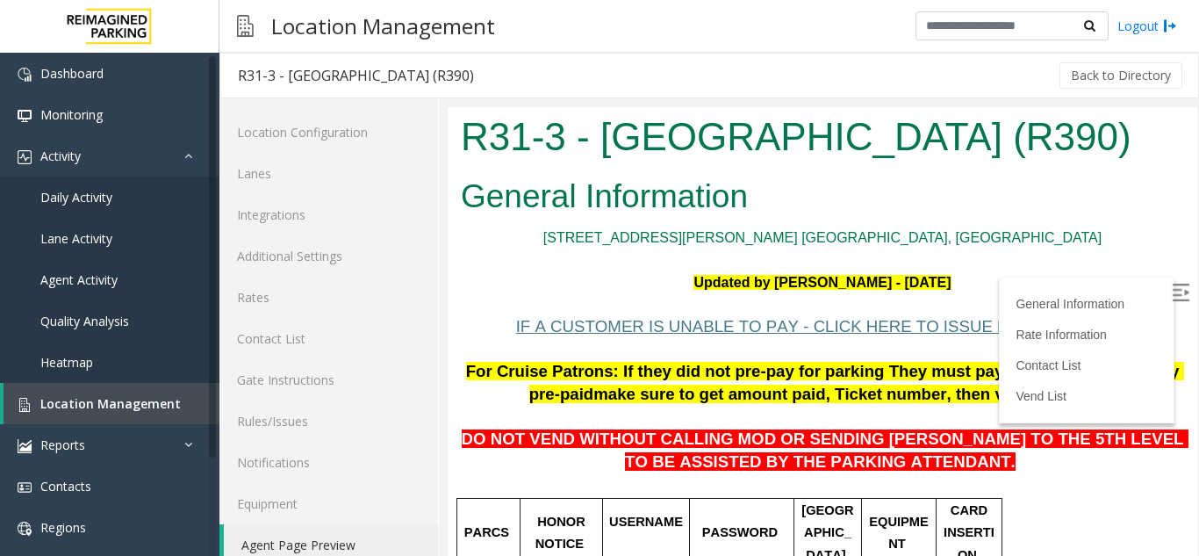
click at [1170, 291] on label at bounding box center [1183, 295] width 26 height 26
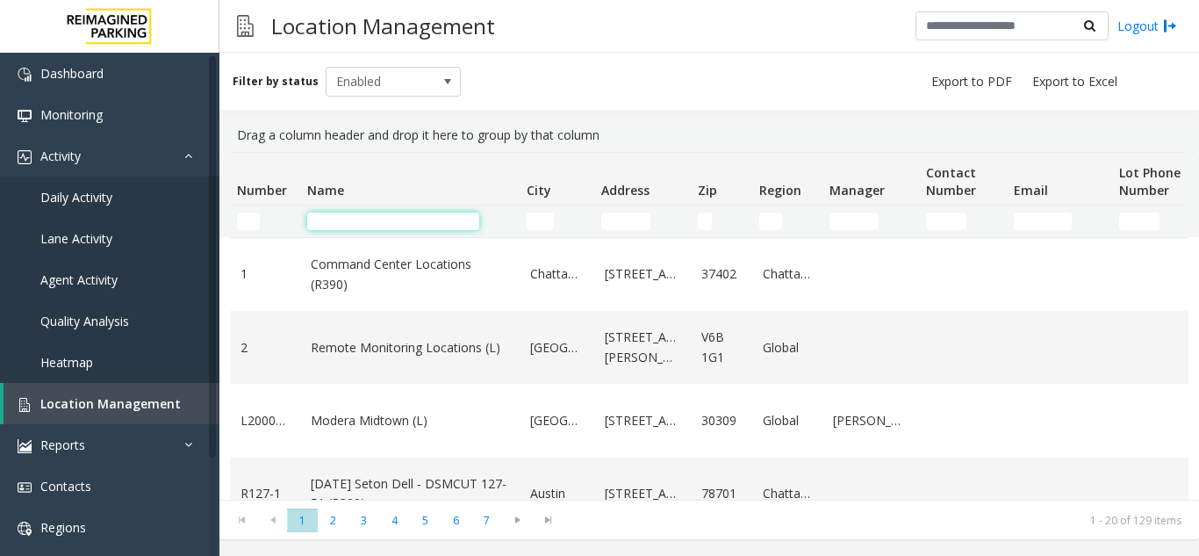
click at [370, 223] on input "Name Filter" at bounding box center [393, 221] width 172 height 18
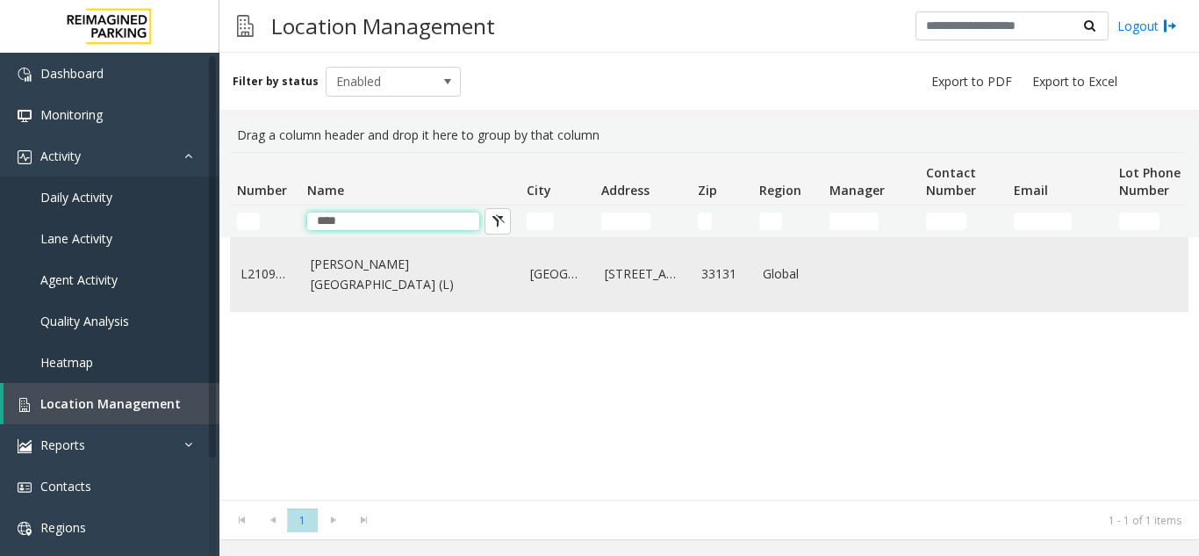
type input "****"
click at [376, 282] on link "[PERSON_NAME][GEOGRAPHIC_DATA] (L)" at bounding box center [410, 275] width 198 height 40
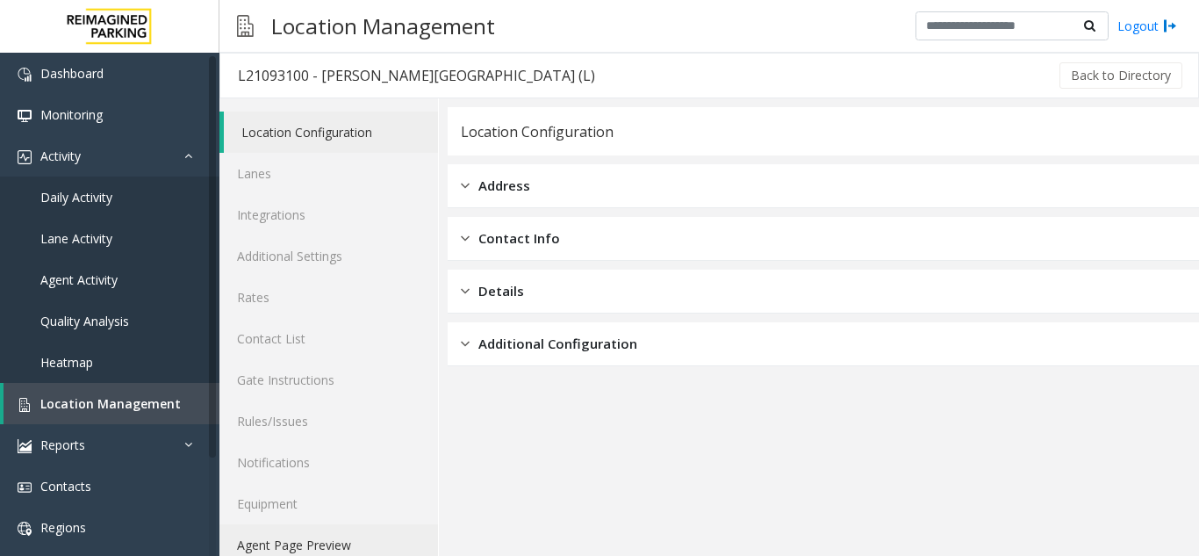
click at [335, 551] on link "Agent Page Preview" at bounding box center [329, 544] width 219 height 41
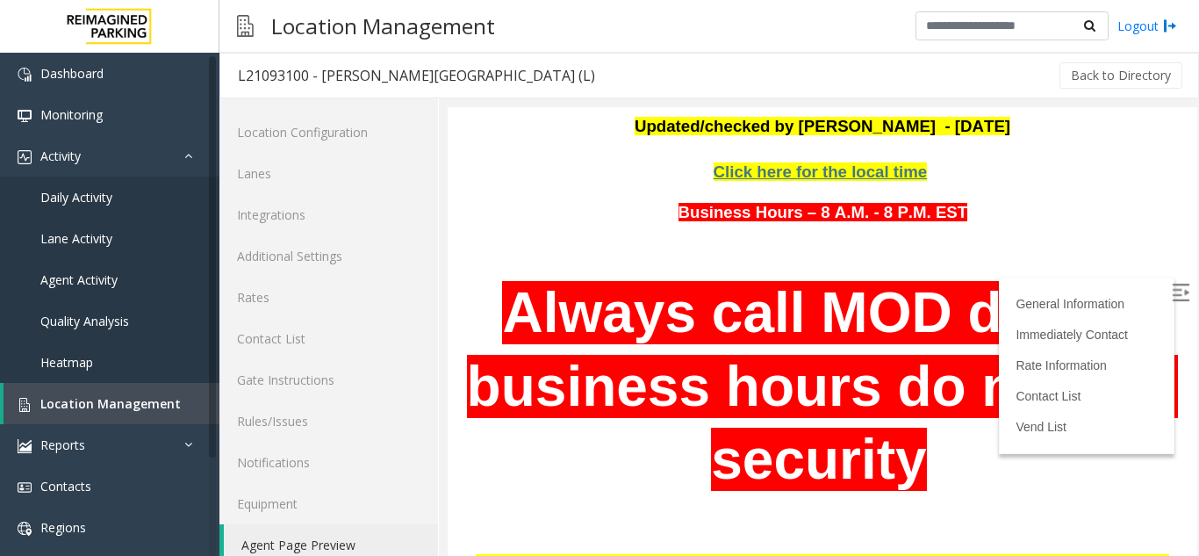
scroll to position [176, 0]
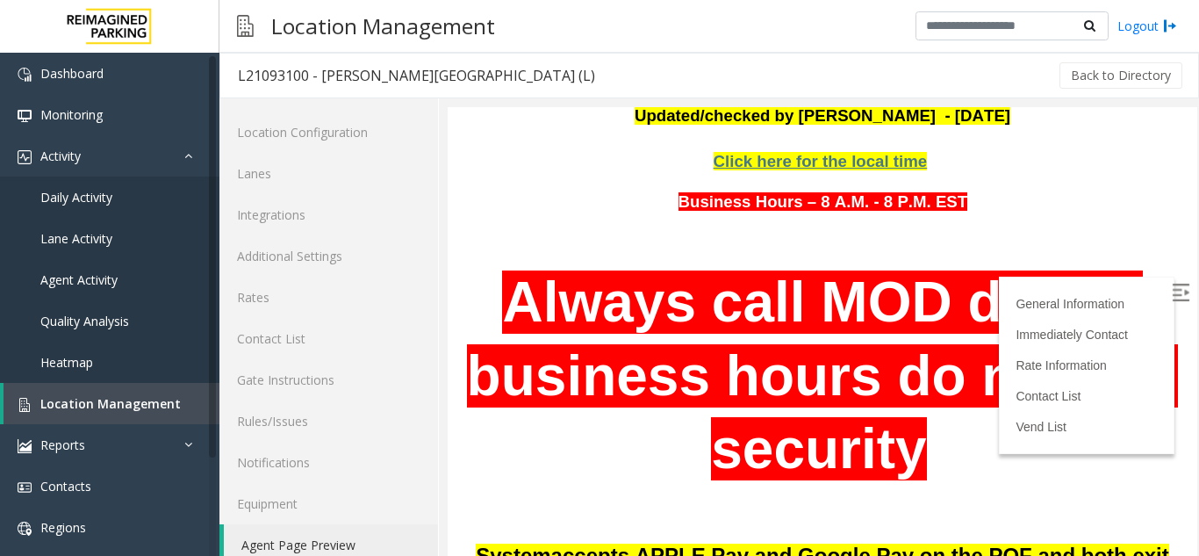
click at [915, 500] on p at bounding box center [822, 513] width 723 height 26
click at [1170, 302] on label at bounding box center [1183, 295] width 26 height 26
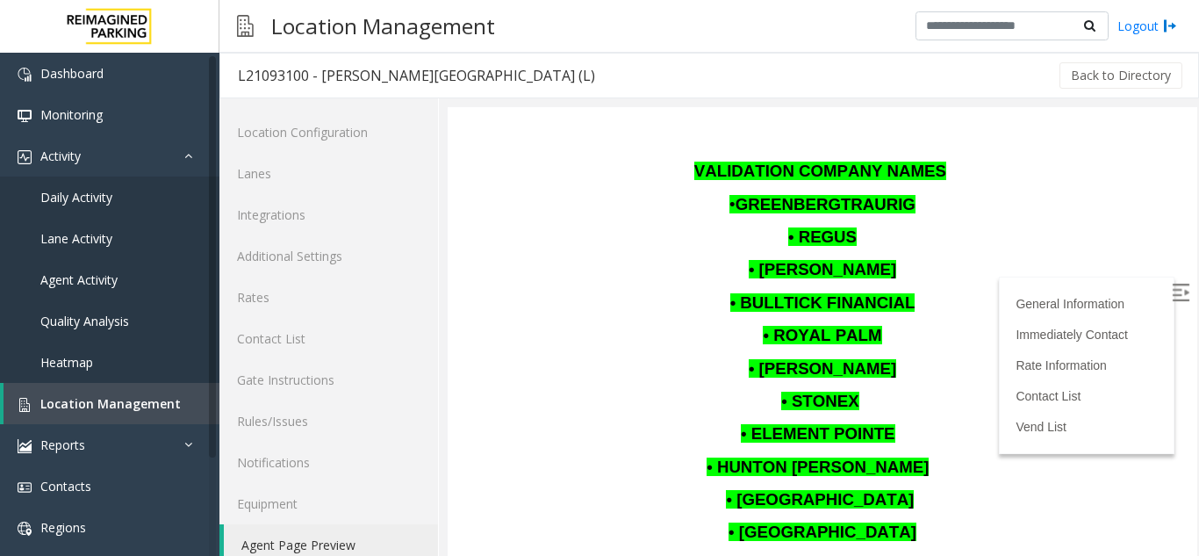
scroll to position [1405, 0]
